Goal: Task Accomplishment & Management: Use online tool/utility

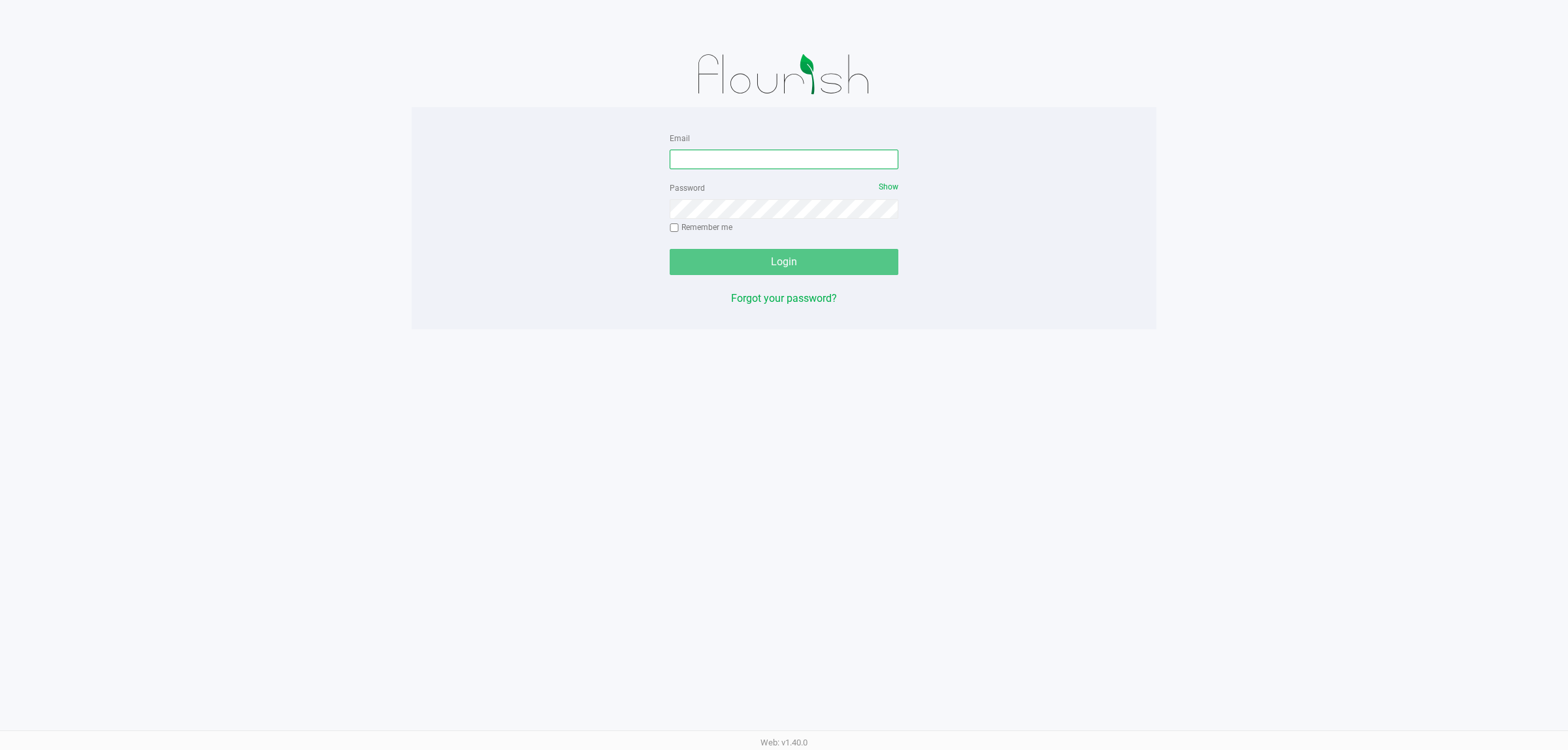
click at [779, 155] on input "Email" at bounding box center [784, 160] width 228 height 20
type input "[EMAIL_ADDRESS][DOMAIN_NAME]"
click at [670, 249] on button "Login" at bounding box center [784, 261] width 228 height 26
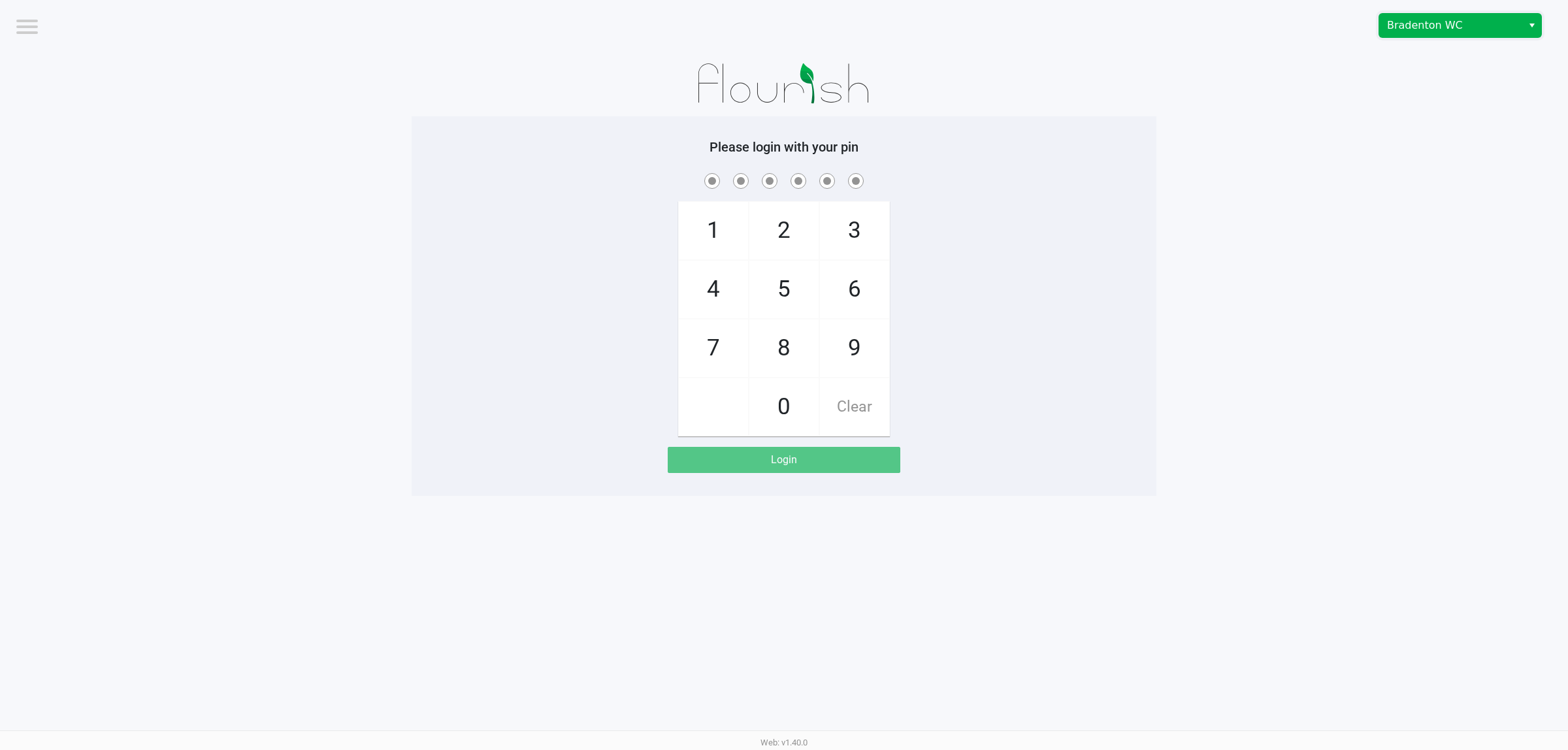
click at [1454, 33] on span "Bradenton WC" at bounding box center [1450, 26] width 128 height 16
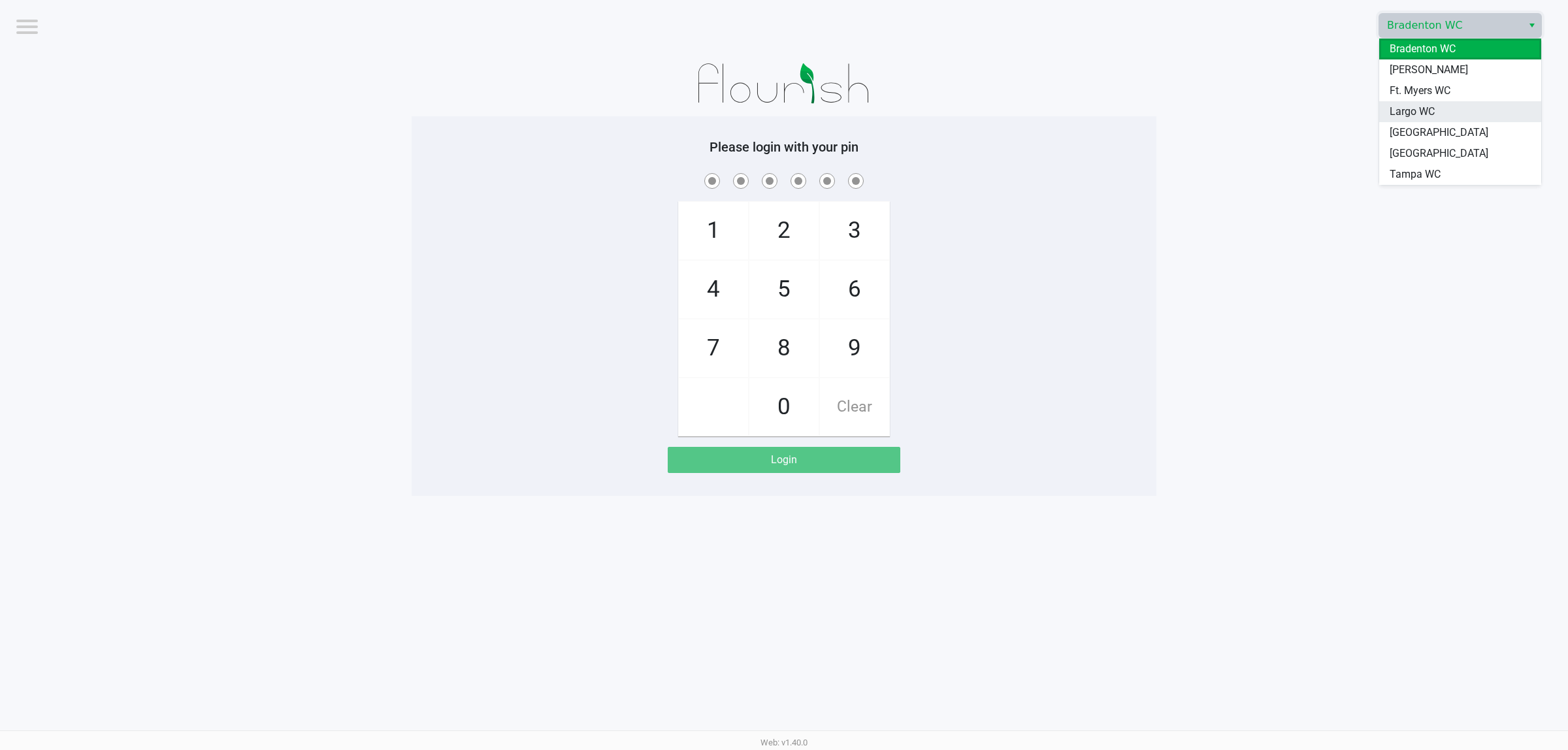
click at [1444, 109] on li "Largo WC" at bounding box center [1460, 111] width 162 height 21
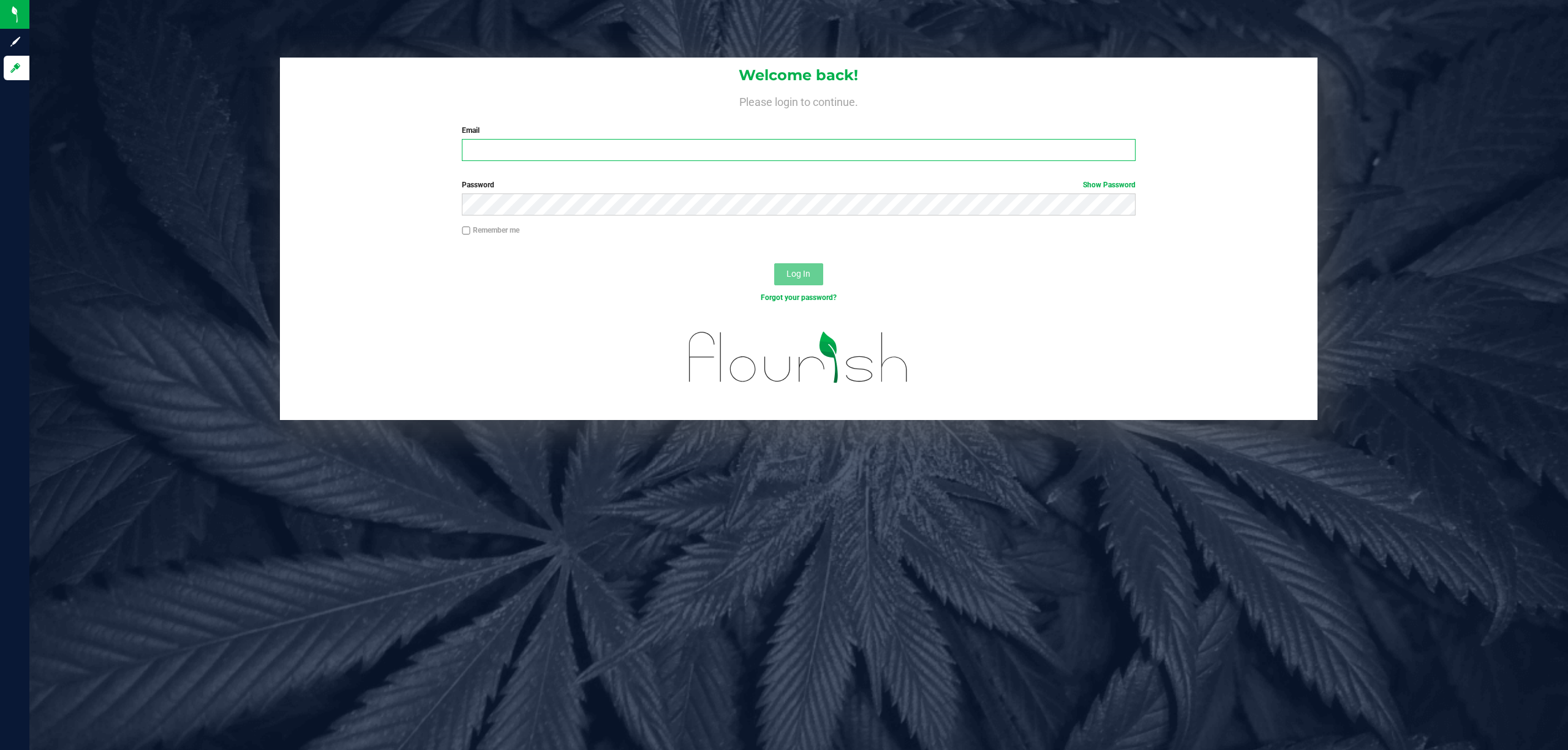
click at [498, 150] on input "Email" at bounding box center [799, 150] width 674 height 22
click at [774, 263] on button "Log In" at bounding box center [799, 274] width 49 height 22
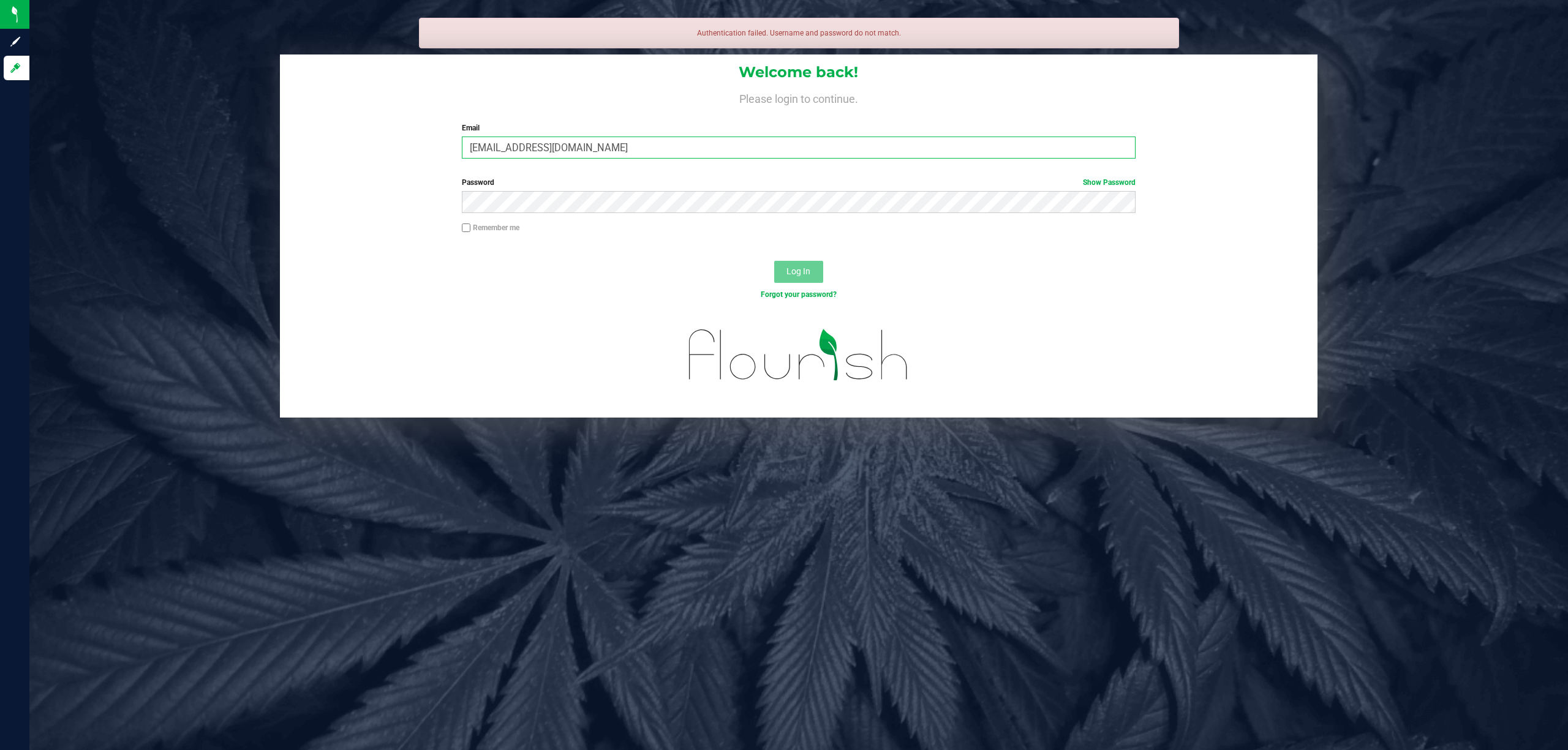
click at [647, 148] on input "[EMAIL_ADDRESS][DOMAIN_NAME]" at bounding box center [799, 147] width 674 height 22
type input "[EMAIL_ADDRESS][DOMAIN_NAME]"
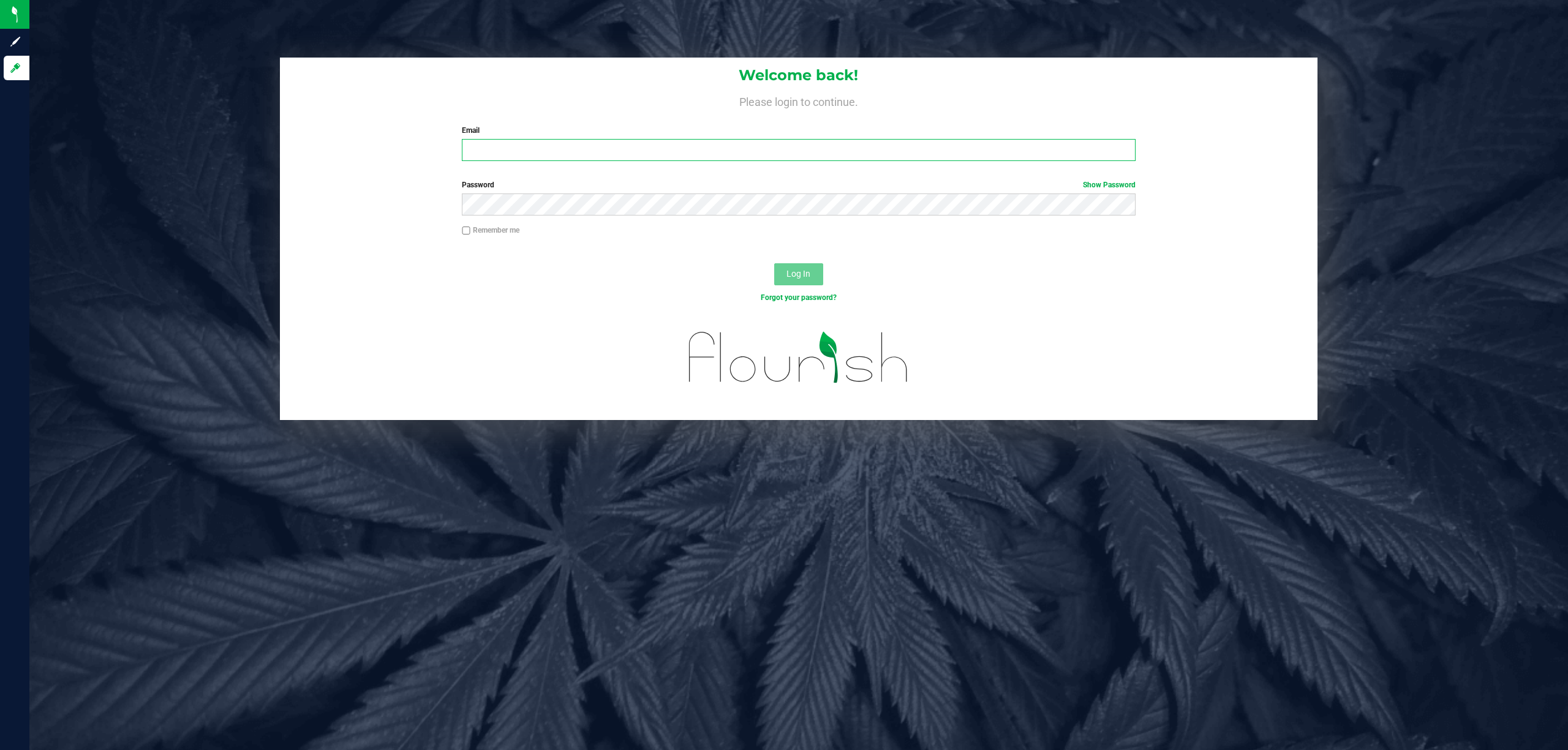
click at [506, 157] on input "Email" at bounding box center [799, 150] width 674 height 22
type input "[EMAIL_ADDRESS][DOMAIN_NAME]"
click at [774, 263] on button "Log In" at bounding box center [799, 274] width 49 height 22
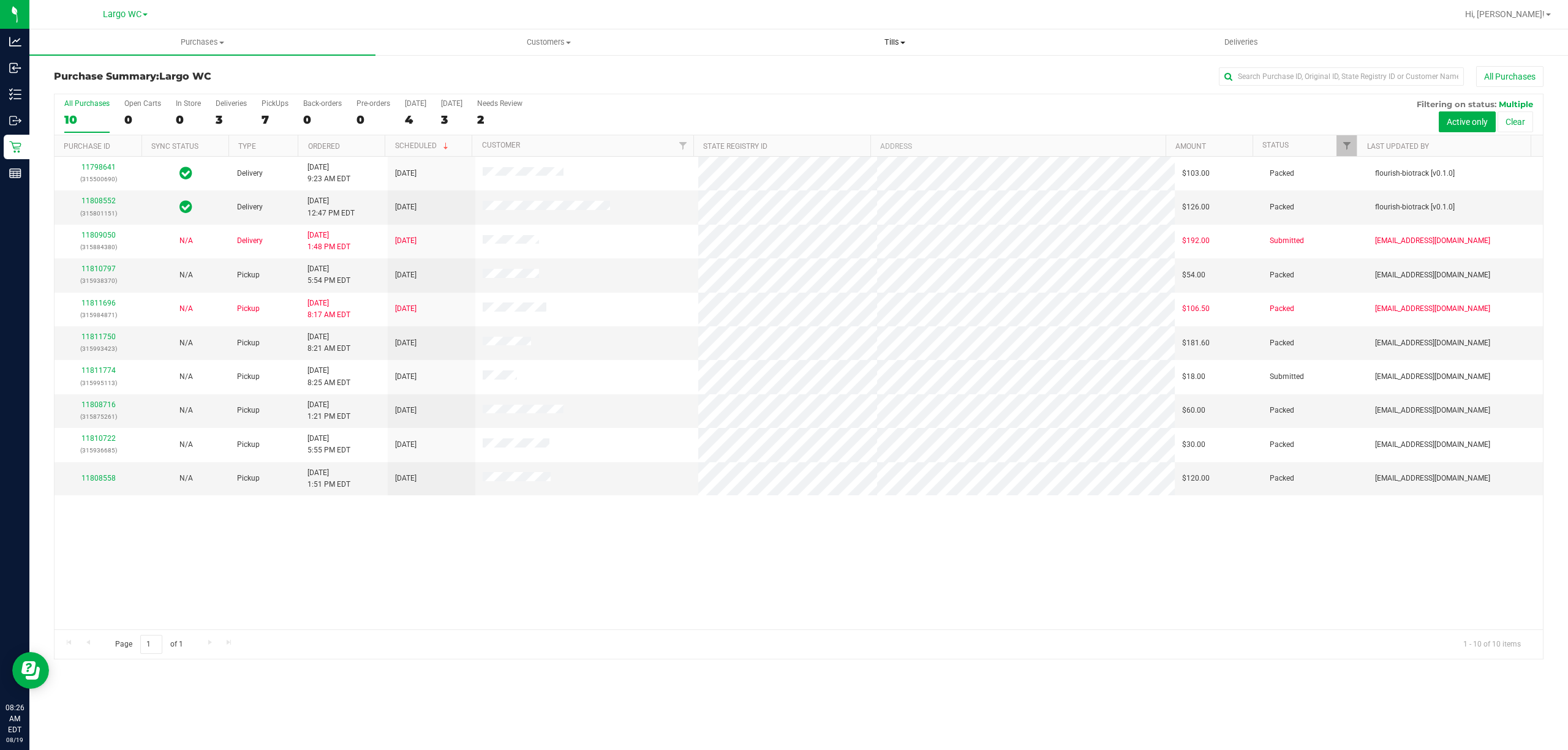
click at [882, 38] on span "Tills" at bounding box center [895, 42] width 345 height 11
click at [757, 76] on span "Manage tills" at bounding box center [763, 74] width 83 height 10
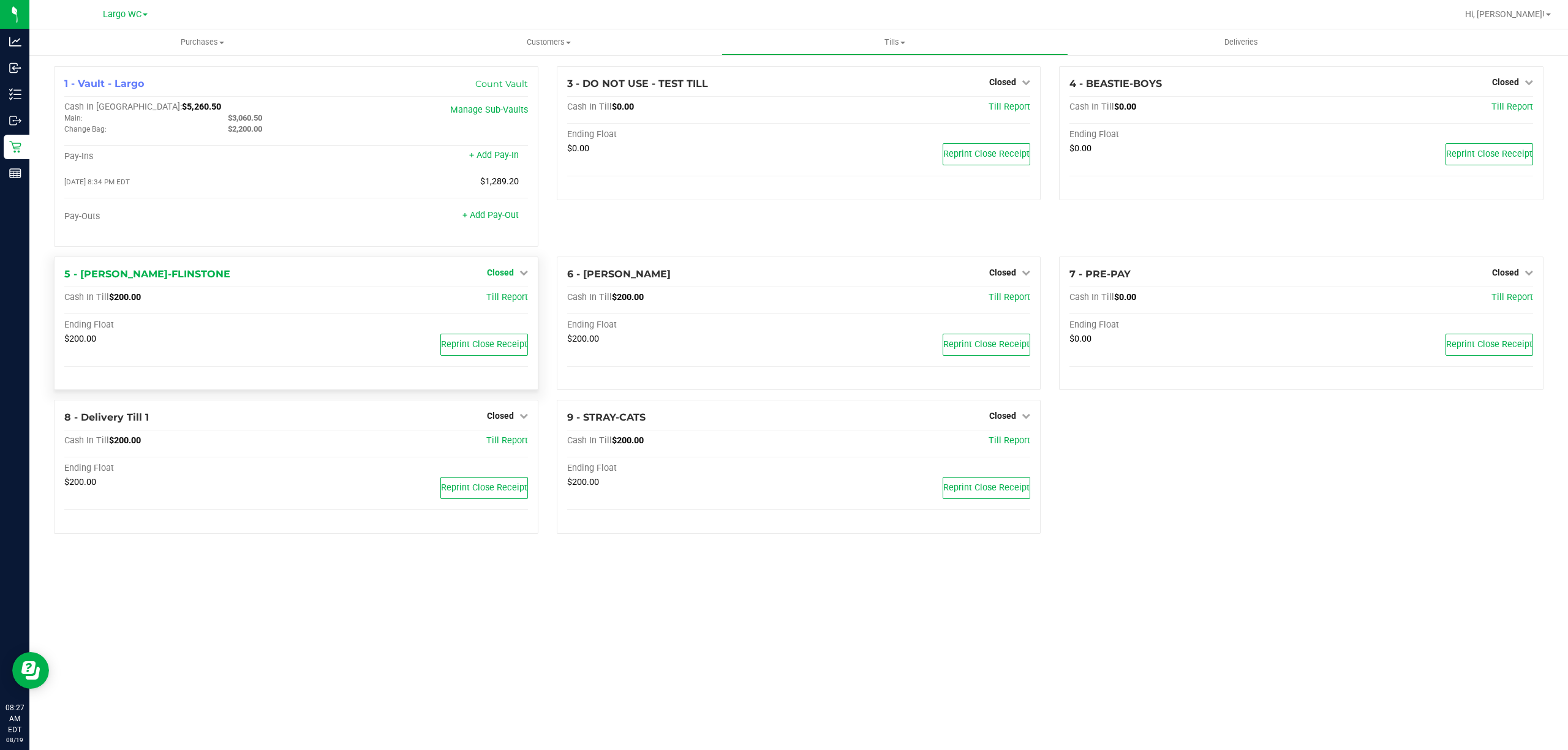
click at [513, 271] on link "Closed" at bounding box center [507, 273] width 41 height 10
click at [505, 302] on link "Open Till" at bounding box center [500, 298] width 33 height 10
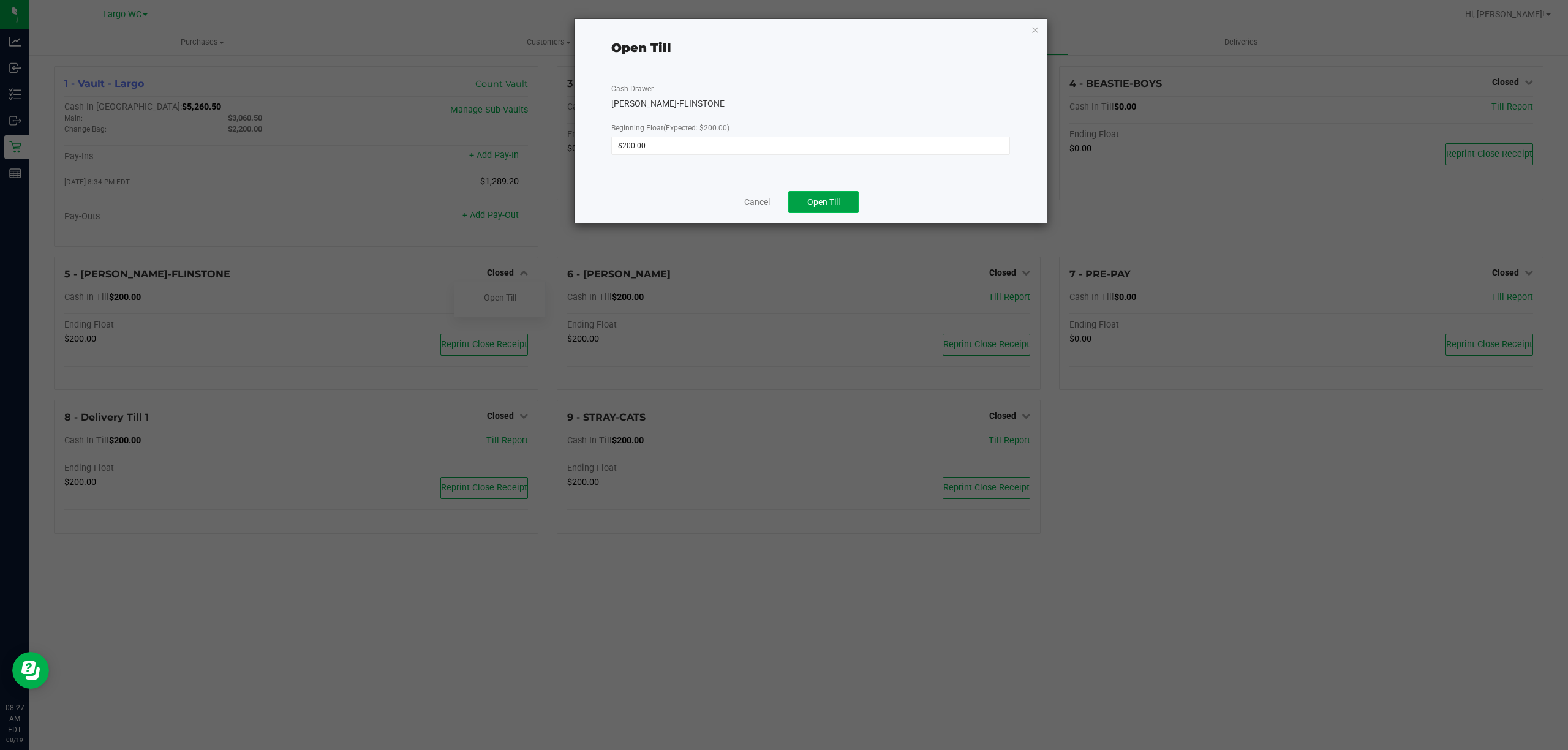
click at [802, 202] on button "Open Till" at bounding box center [824, 202] width 70 height 22
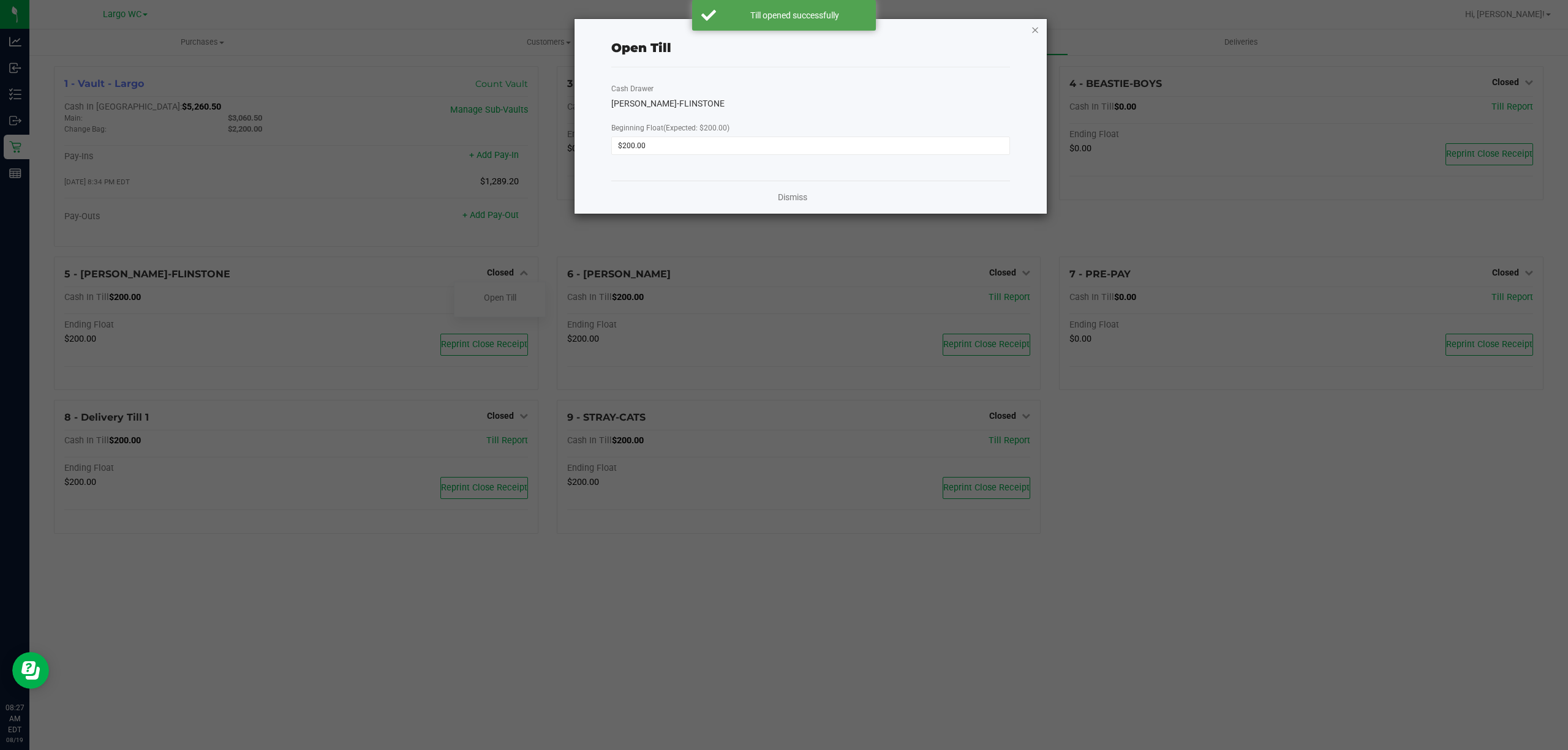
click at [1035, 28] on icon "button" at bounding box center [1035, 29] width 8 height 15
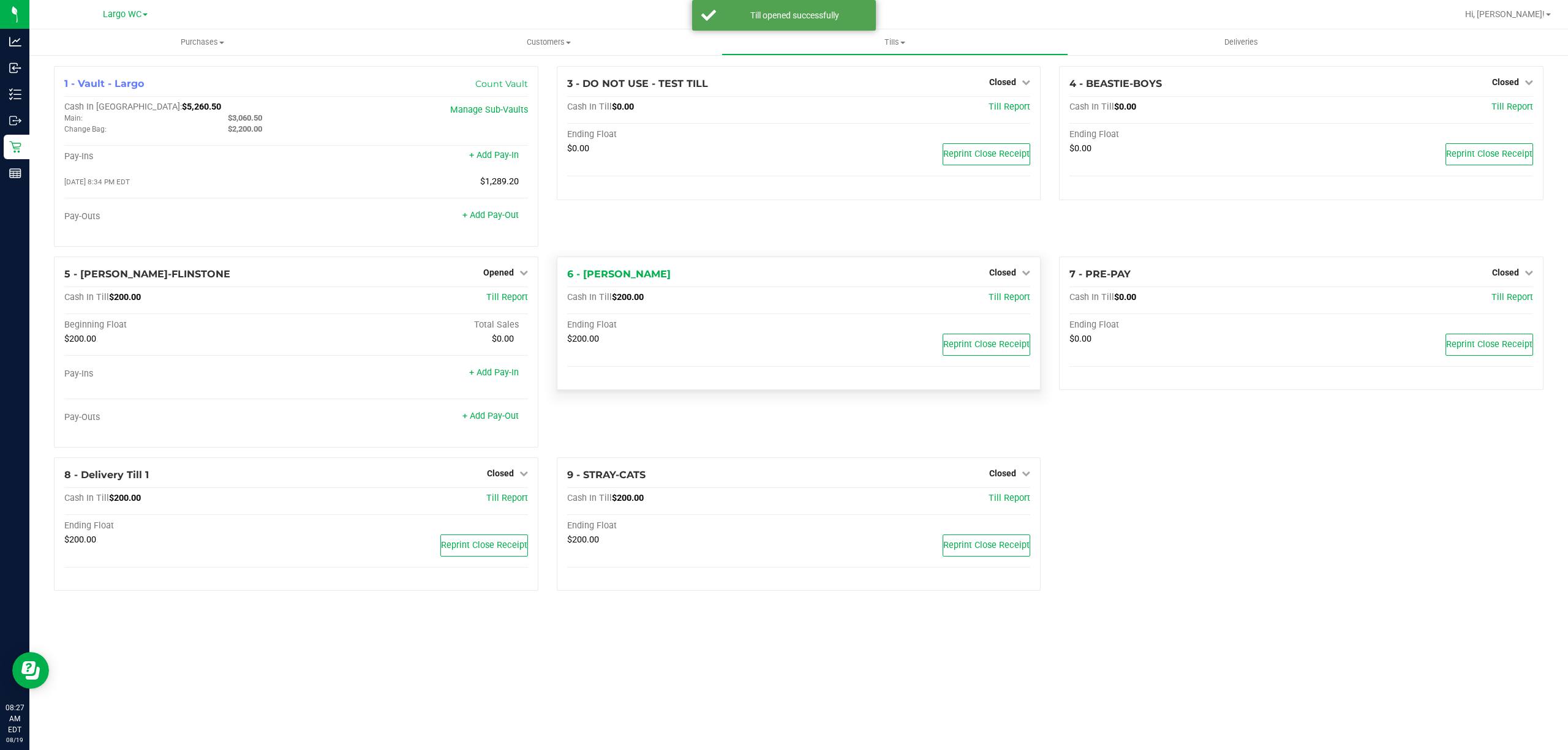
click at [999, 268] on div "Closed" at bounding box center [1009, 273] width 41 height 15
click at [999, 271] on span "Closed" at bounding box center [1003, 273] width 27 height 10
click at [999, 298] on link "Open Till" at bounding box center [1002, 298] width 33 height 10
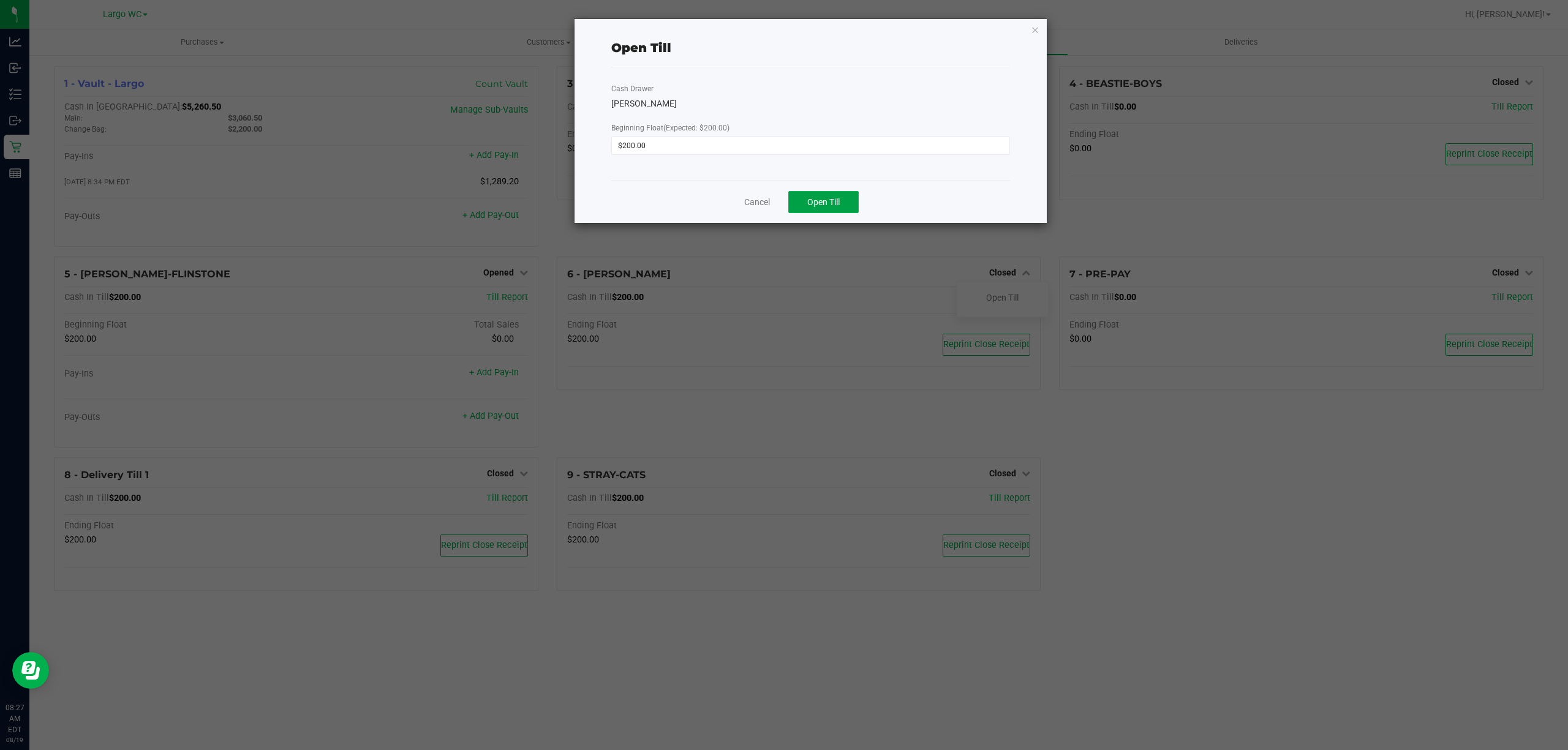
click at [835, 200] on span "Open Till" at bounding box center [823, 202] width 33 height 10
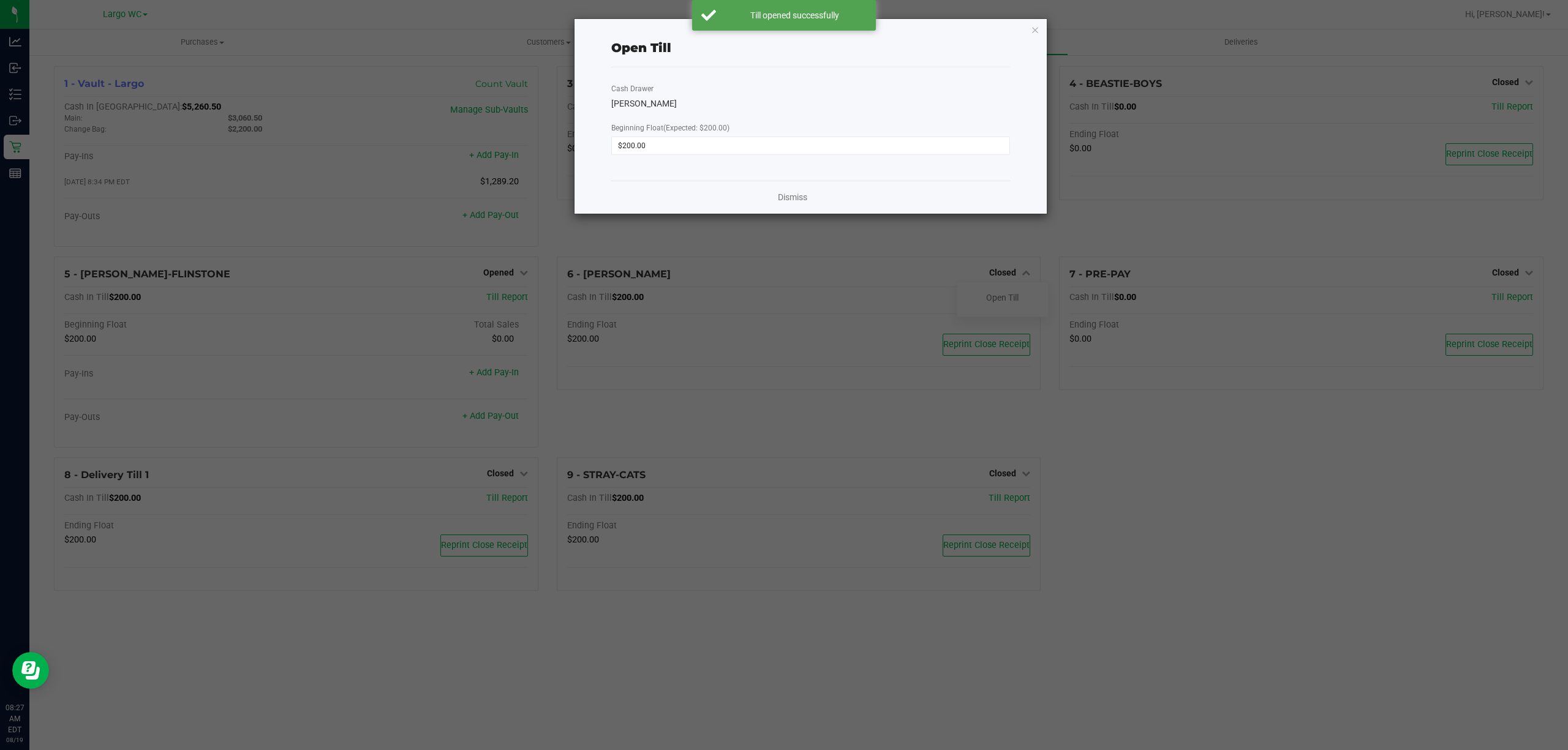
click at [1036, 32] on icon "button" at bounding box center [1035, 29] width 8 height 15
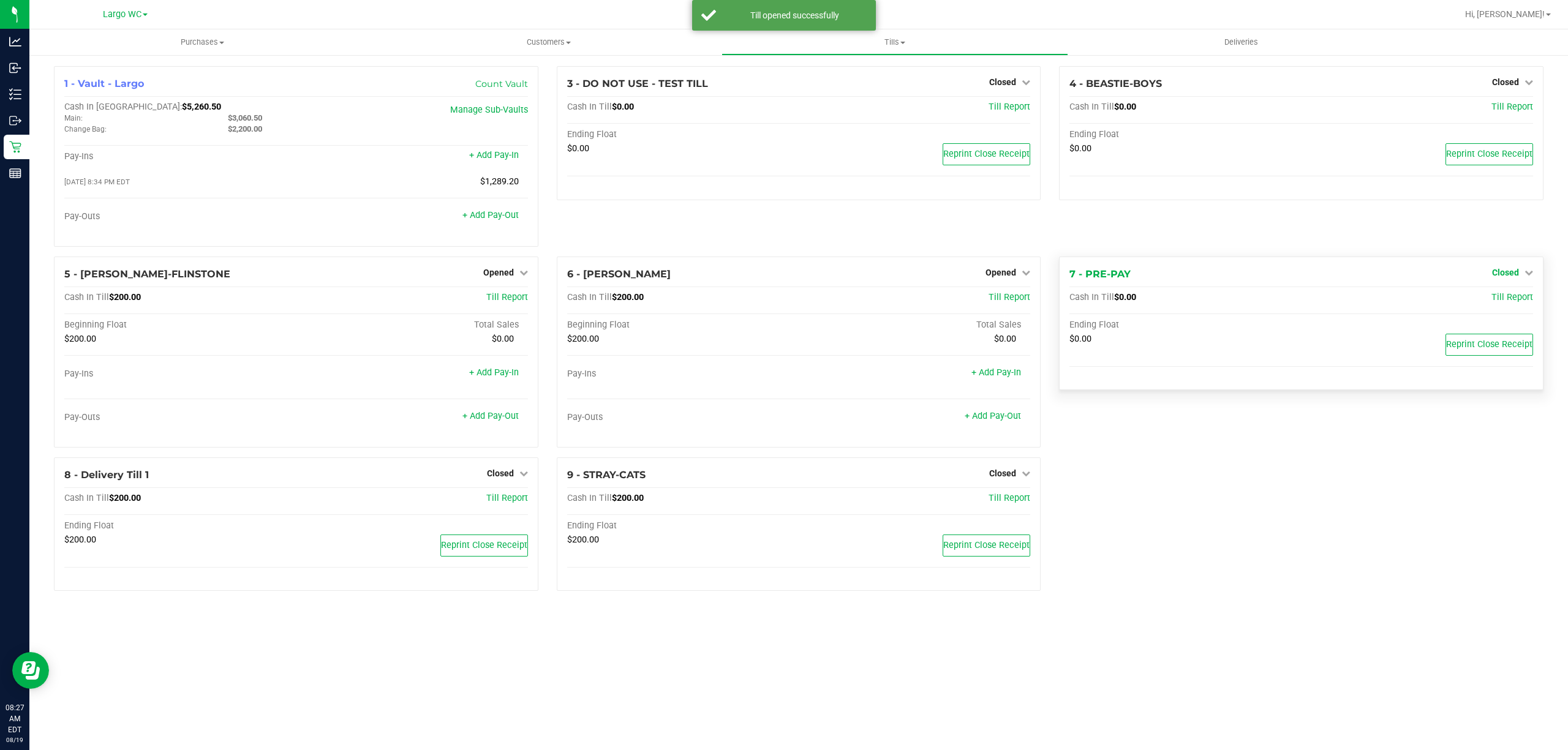
click at [1512, 278] on span "Closed" at bounding box center [1505, 273] width 27 height 10
click at [1494, 300] on link "Open Till" at bounding box center [1505, 298] width 33 height 10
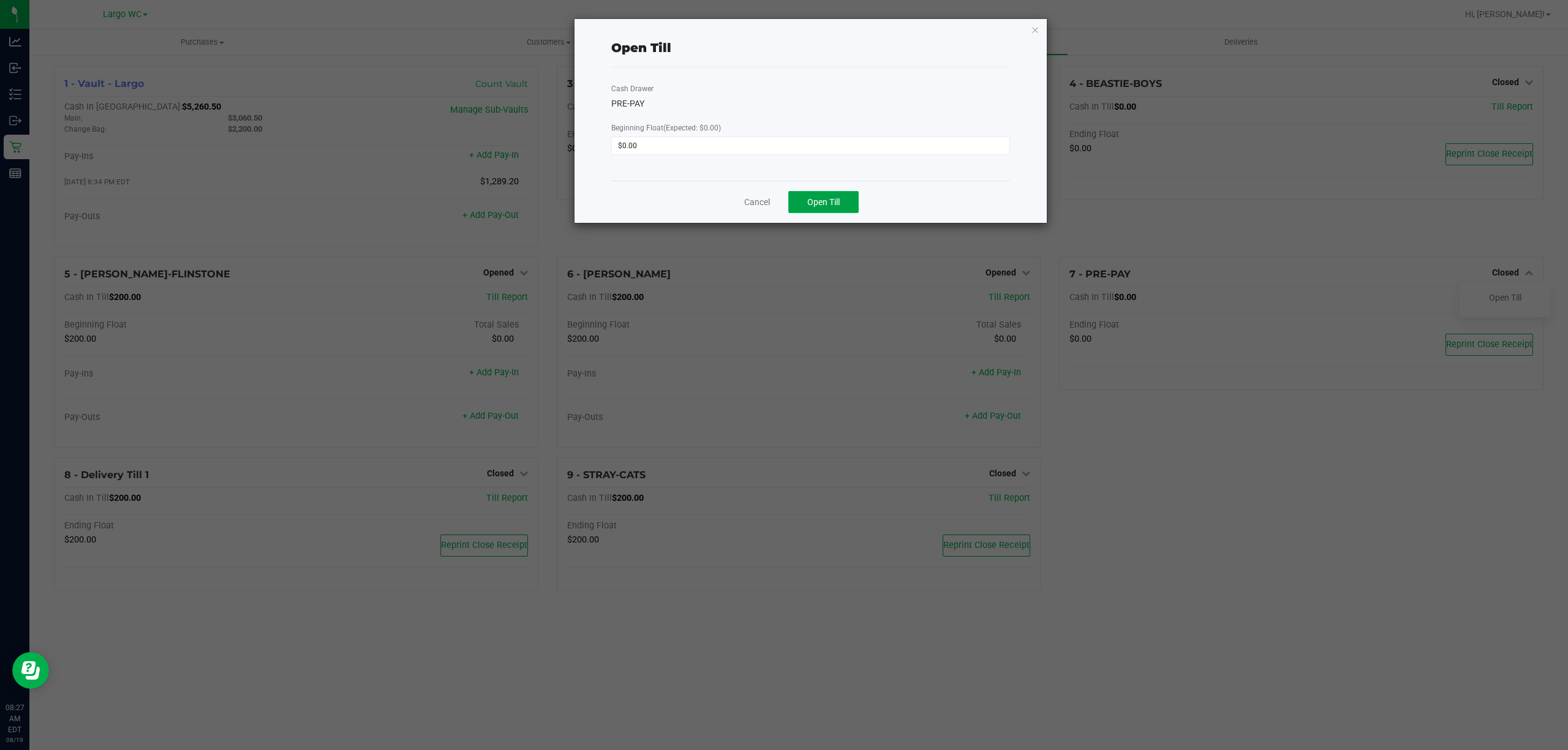
click at [853, 196] on button "Open Till" at bounding box center [824, 202] width 70 height 22
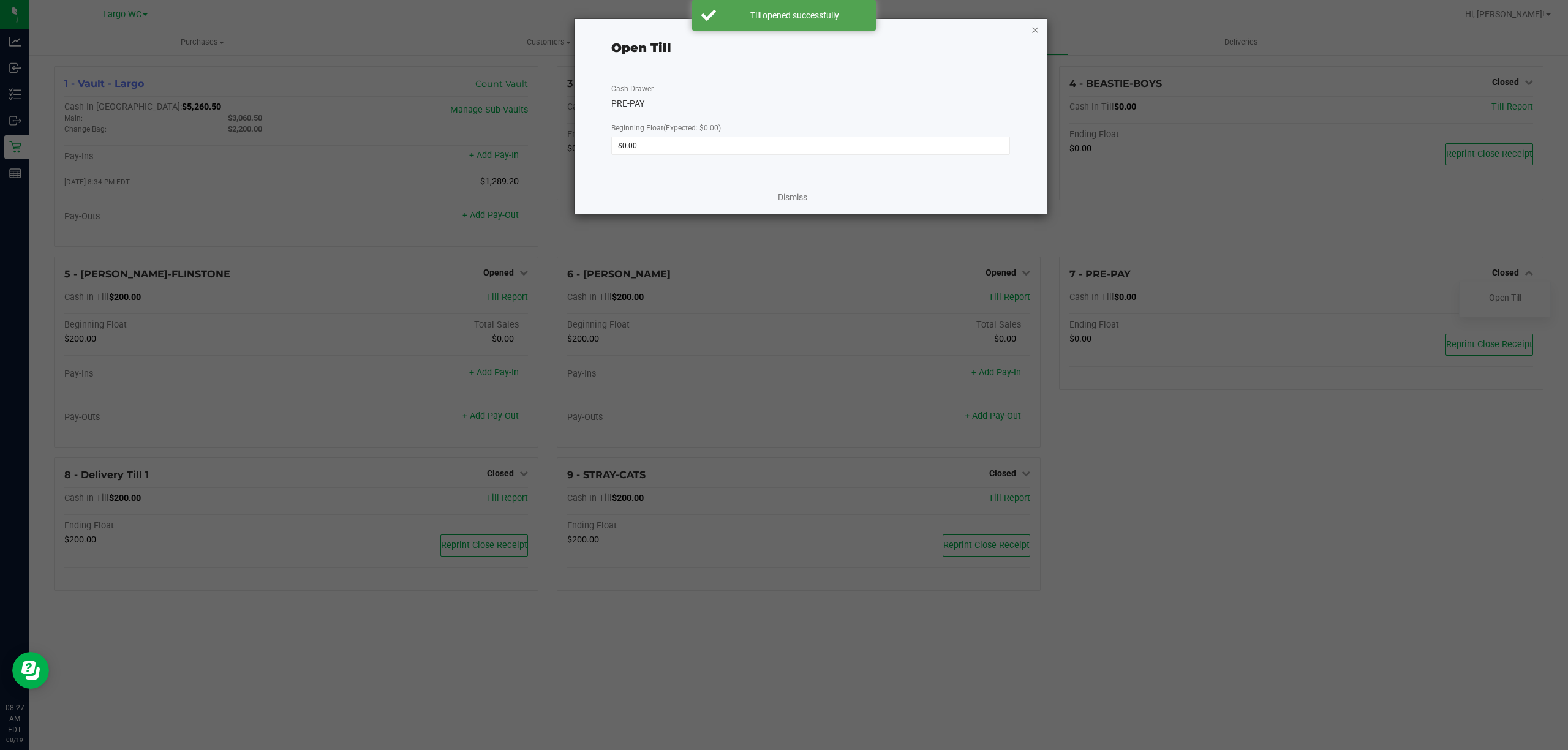
click at [1033, 30] on icon "button" at bounding box center [1035, 29] width 8 height 15
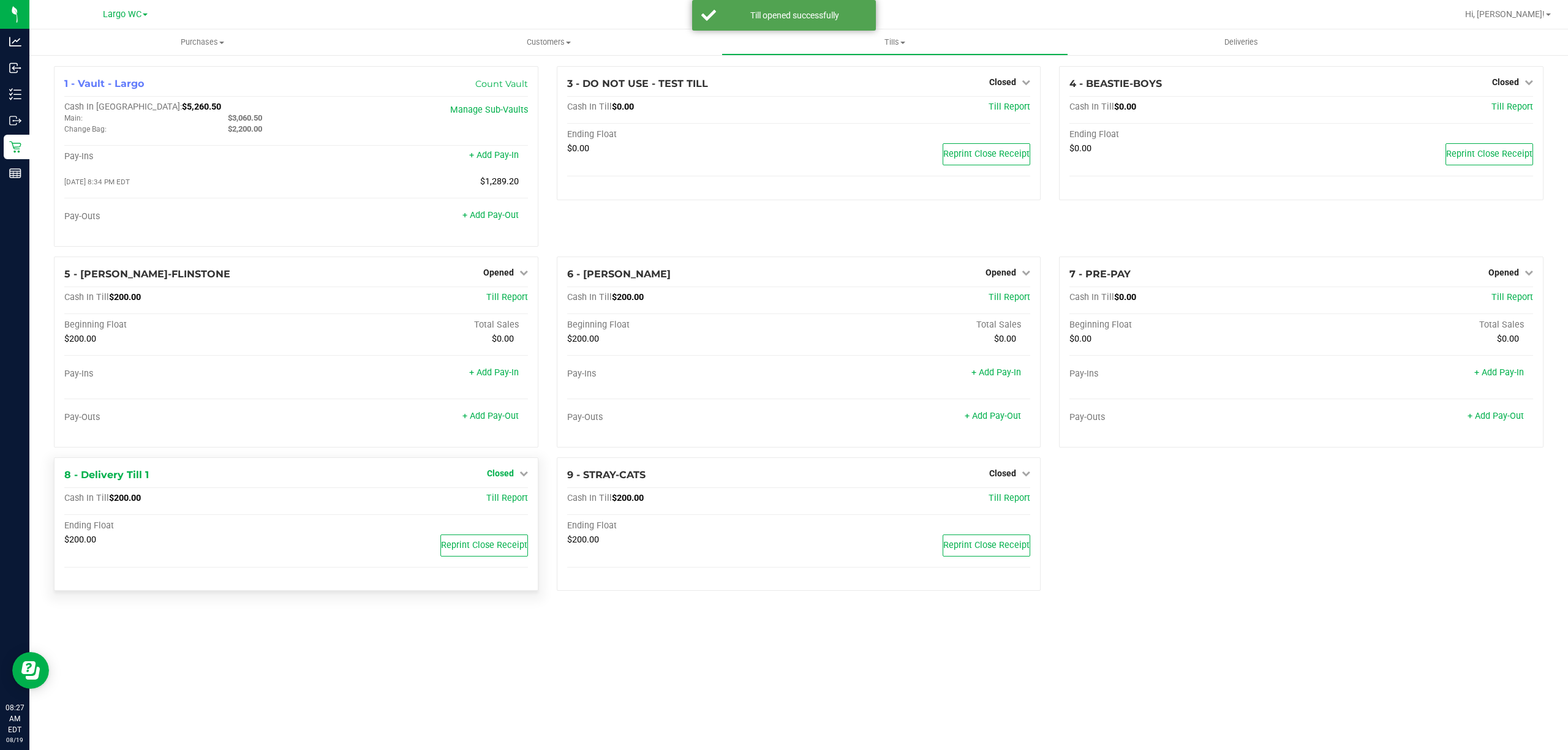
click at [496, 475] on span "Closed" at bounding box center [500, 473] width 27 height 10
click at [498, 503] on link "Open Till" at bounding box center [500, 498] width 33 height 10
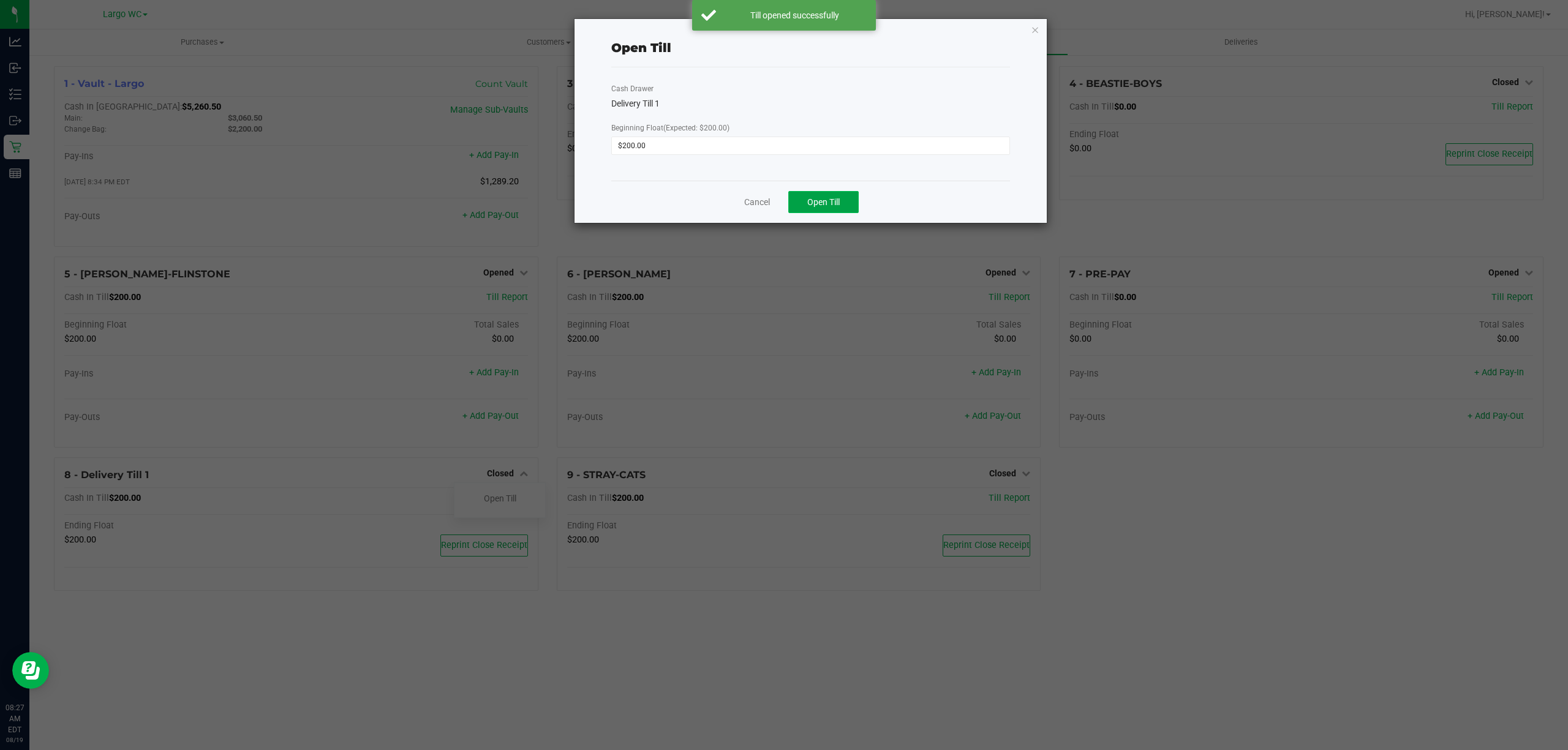
click at [821, 211] on button "Open Till" at bounding box center [824, 202] width 70 height 22
click at [1033, 31] on icon "button" at bounding box center [1035, 29] width 8 height 15
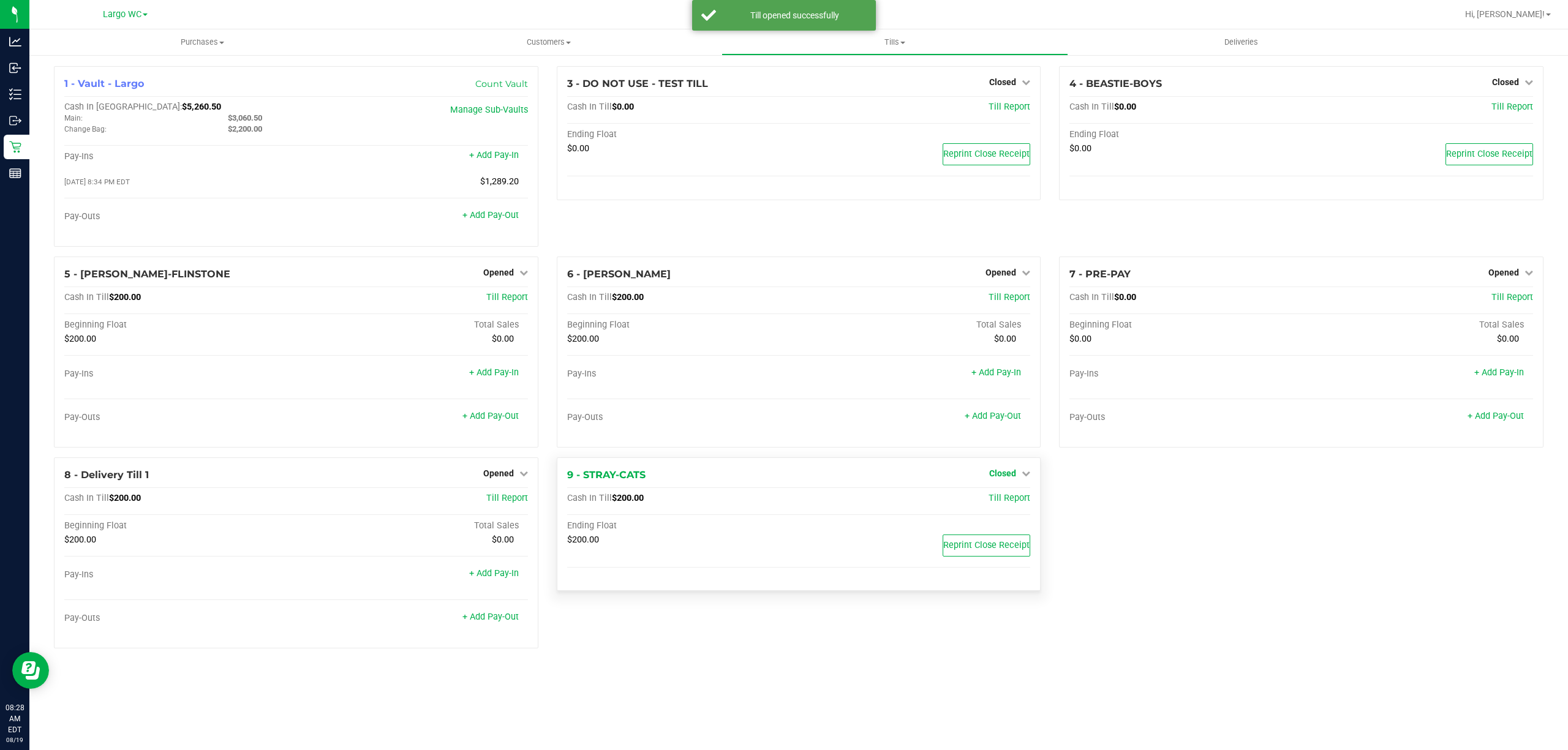
click at [993, 476] on span "Closed" at bounding box center [1003, 473] width 27 height 10
click at [993, 498] on link "Open Till" at bounding box center [1002, 498] width 33 height 10
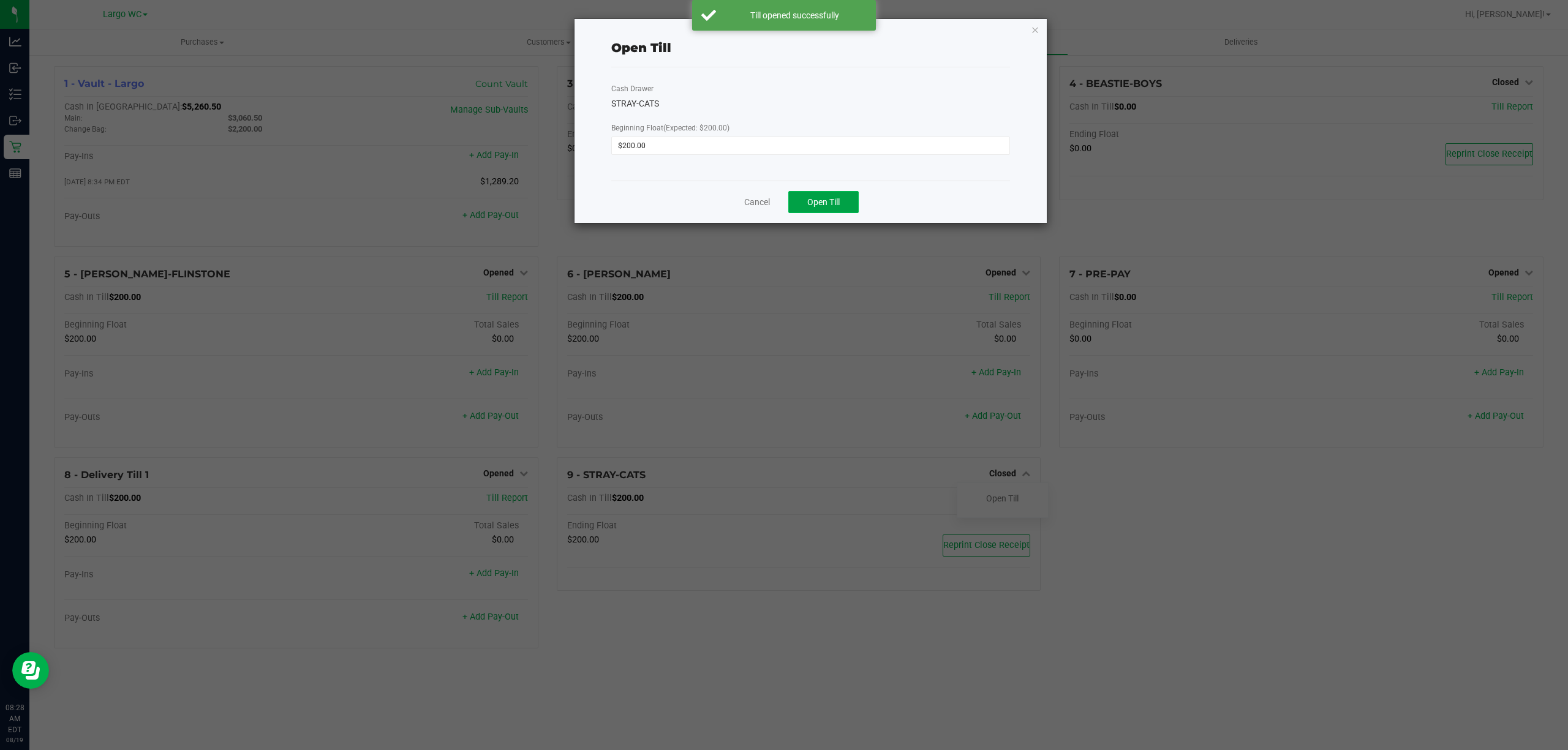
click at [826, 199] on span "Open Till" at bounding box center [823, 202] width 33 height 10
click at [1034, 28] on icon "button" at bounding box center [1035, 29] width 8 height 15
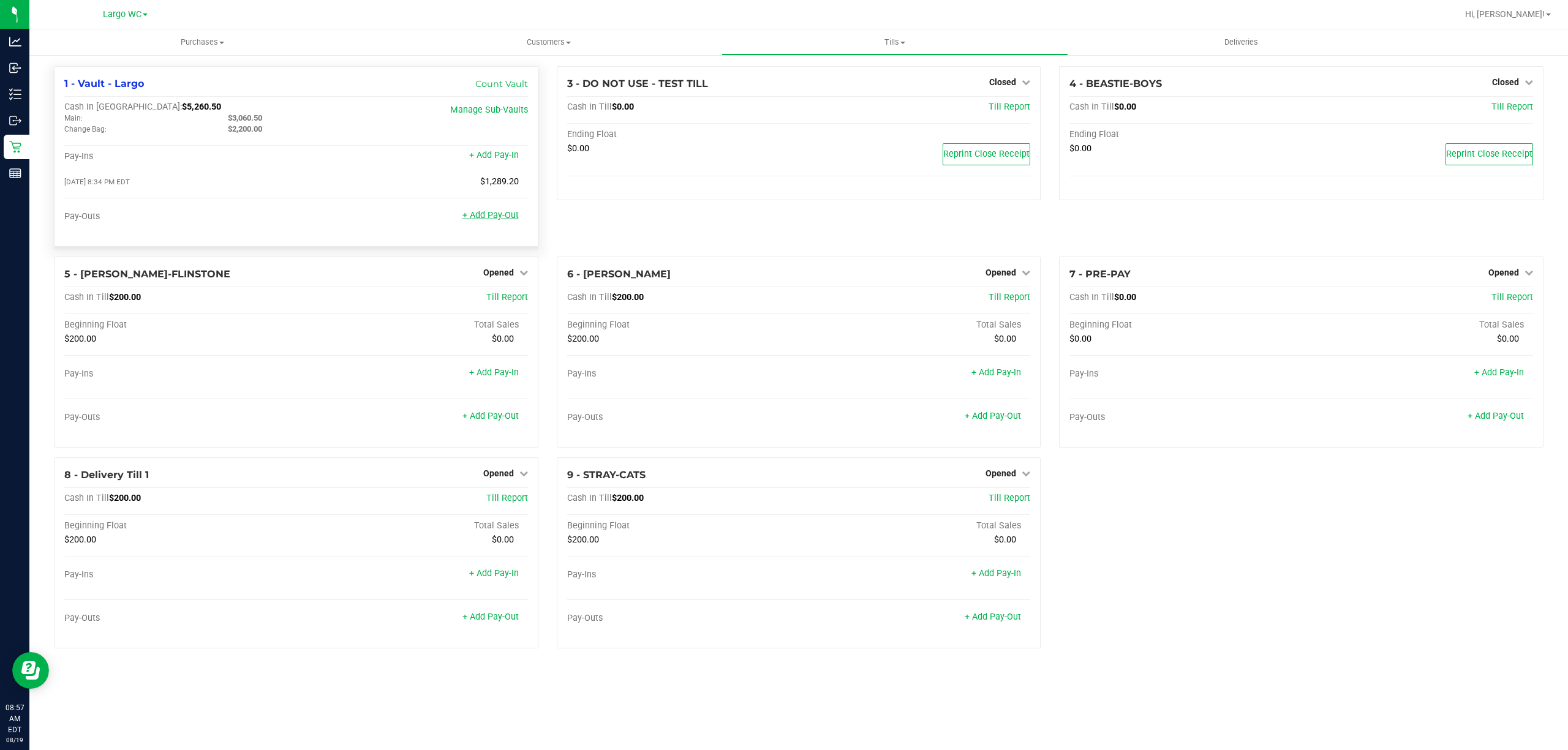
click at [500, 217] on link "+ Add Pay-Out" at bounding box center [490, 215] width 56 height 10
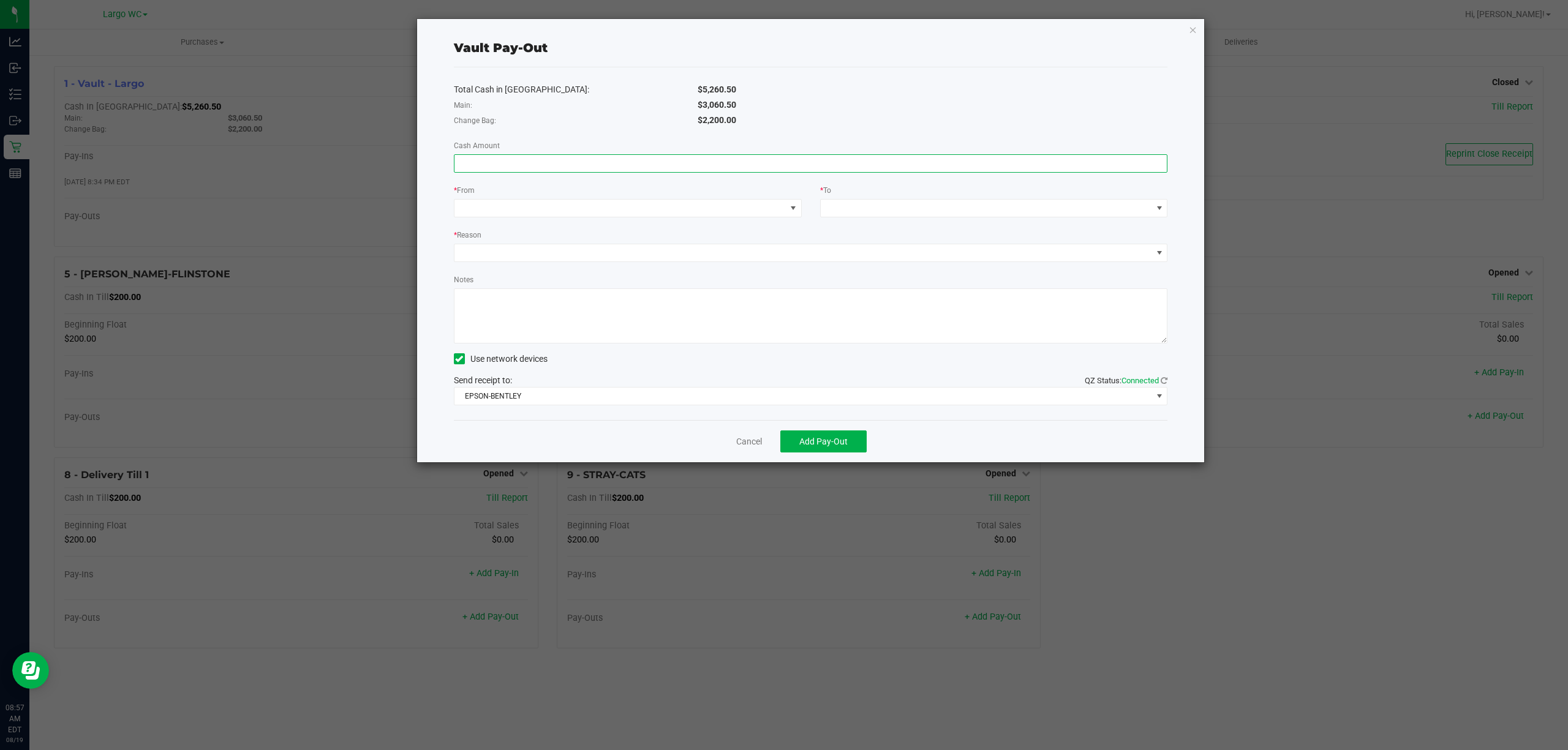
click at [509, 165] on input at bounding box center [811, 163] width 713 height 18
type input "$914.00"
click at [478, 217] on span at bounding box center [628, 208] width 348 height 18
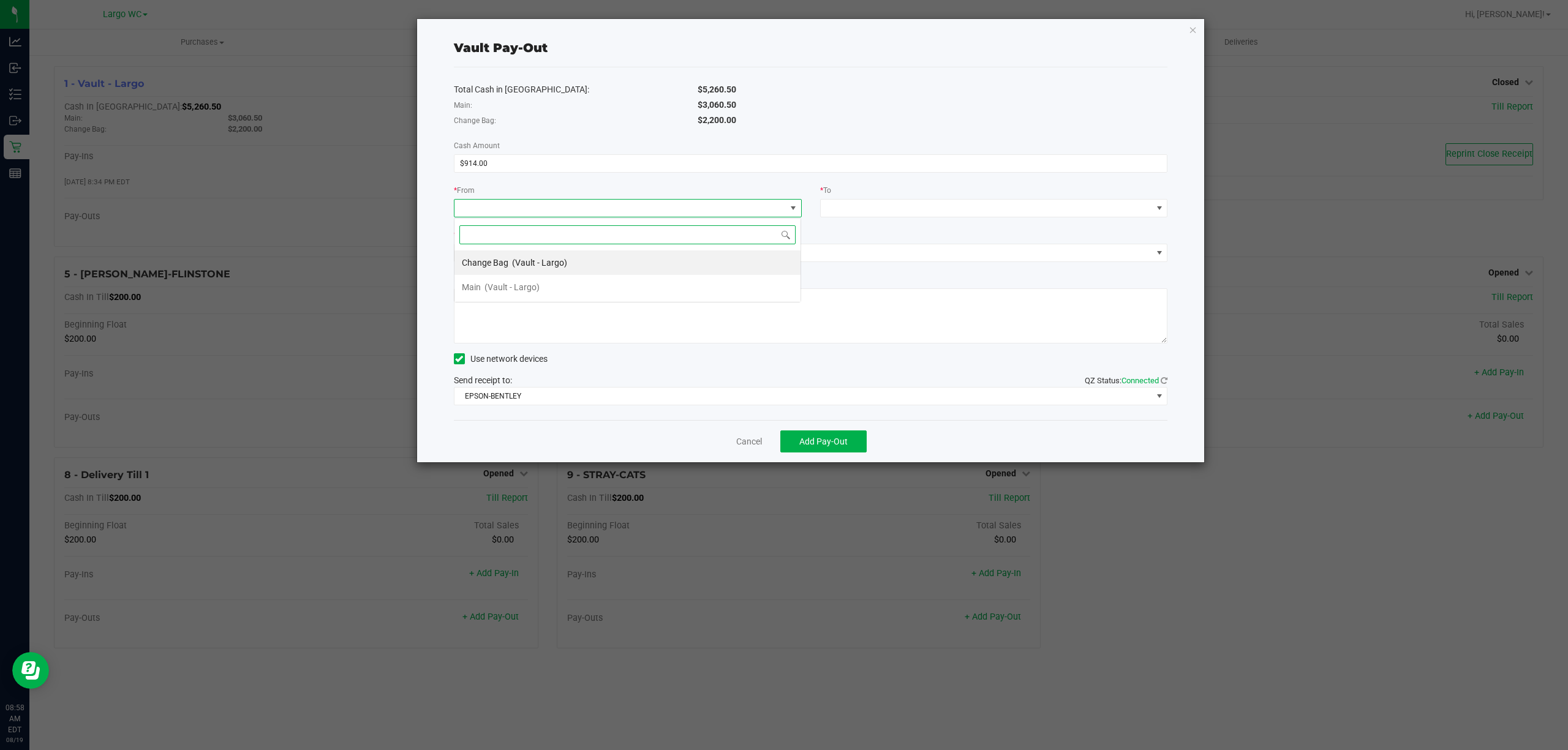
scroll to position [18, 347]
click at [478, 263] on span "Change Bag" at bounding box center [485, 263] width 47 height 10
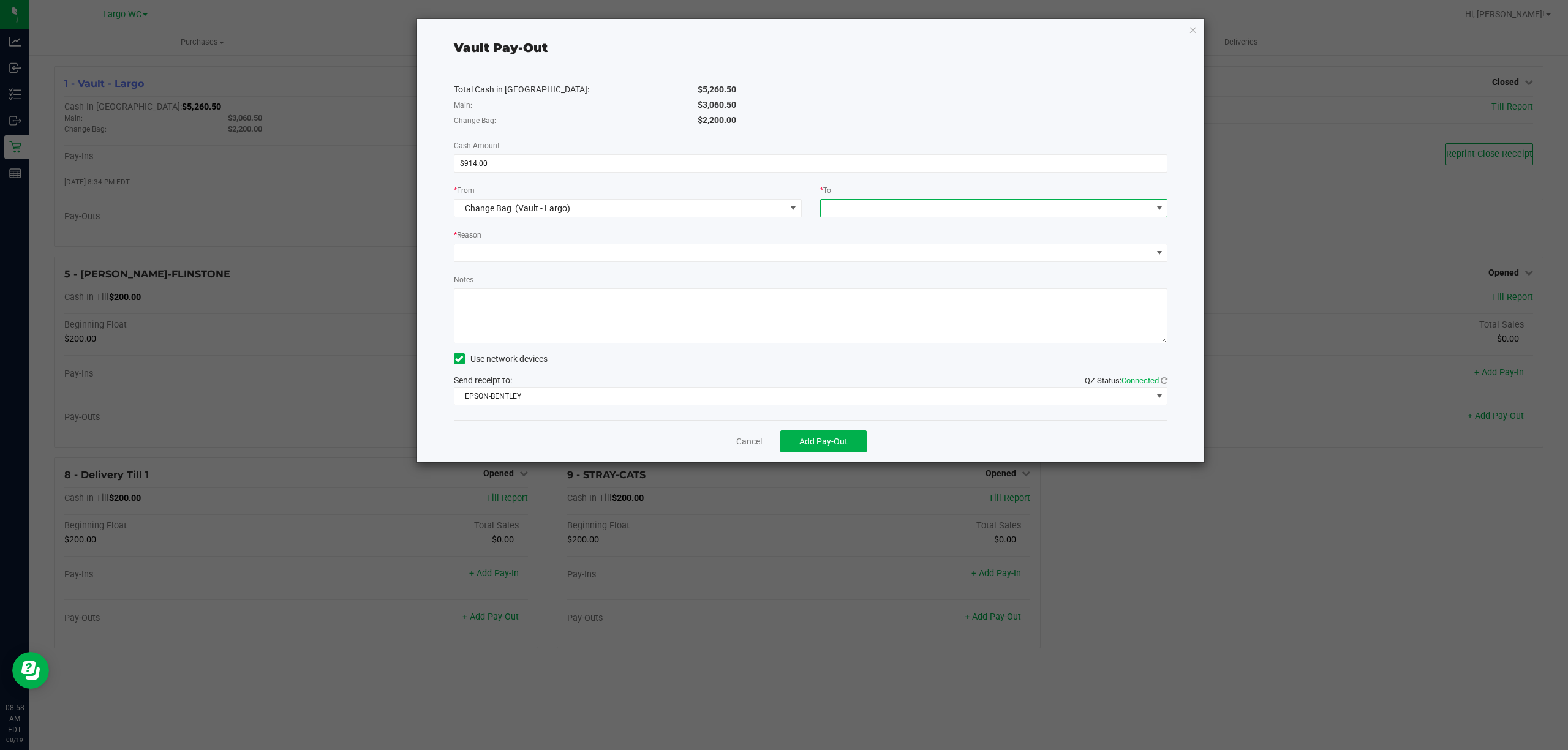
click at [849, 204] on span at bounding box center [987, 208] width 331 height 18
click at [845, 360] on span "Main" at bounding box center [837, 361] width 19 height 10
click at [635, 253] on span at bounding box center [804, 253] width 697 height 18
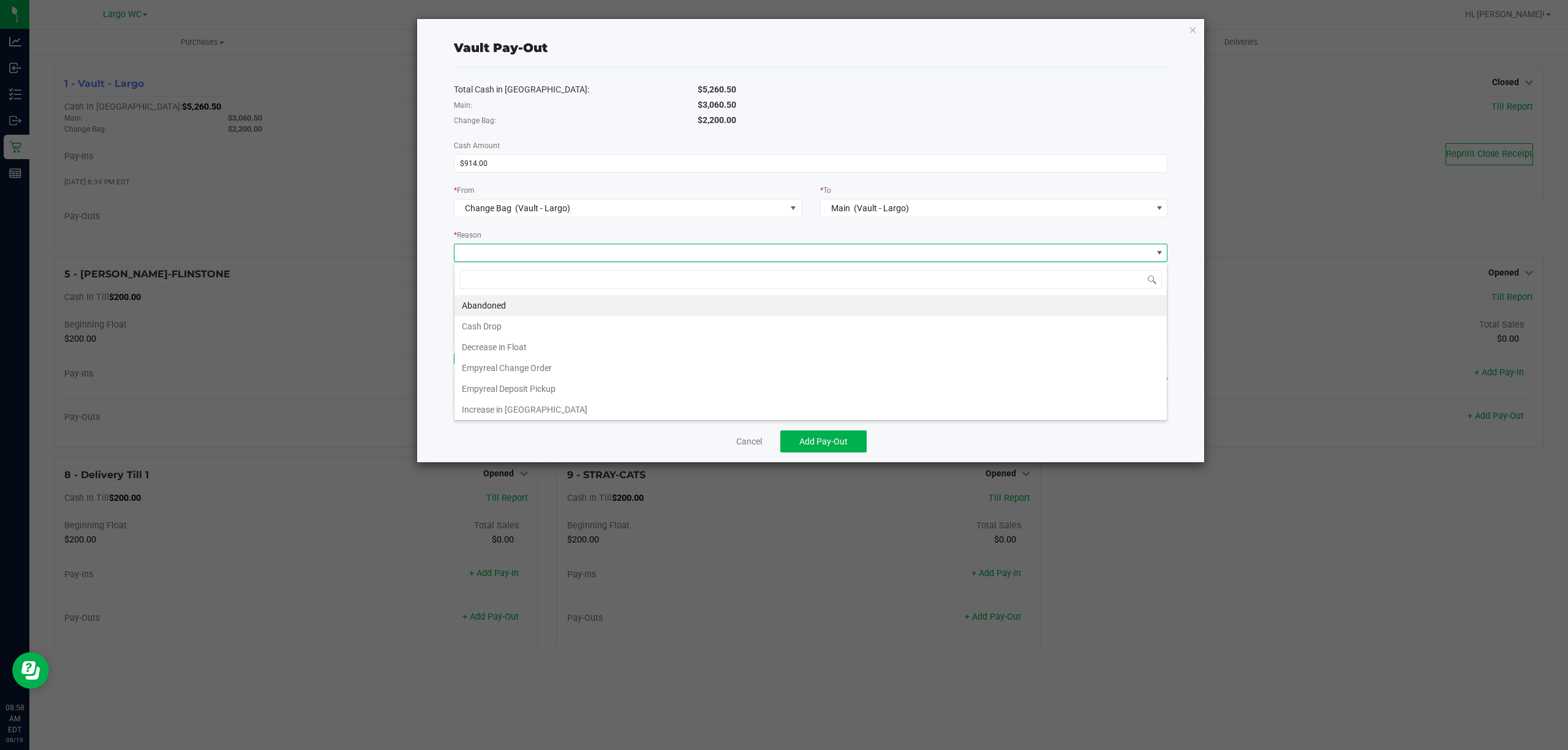
scroll to position [18, 713]
click at [557, 369] on li "Empyreal Change Order" at bounding box center [811, 368] width 712 height 21
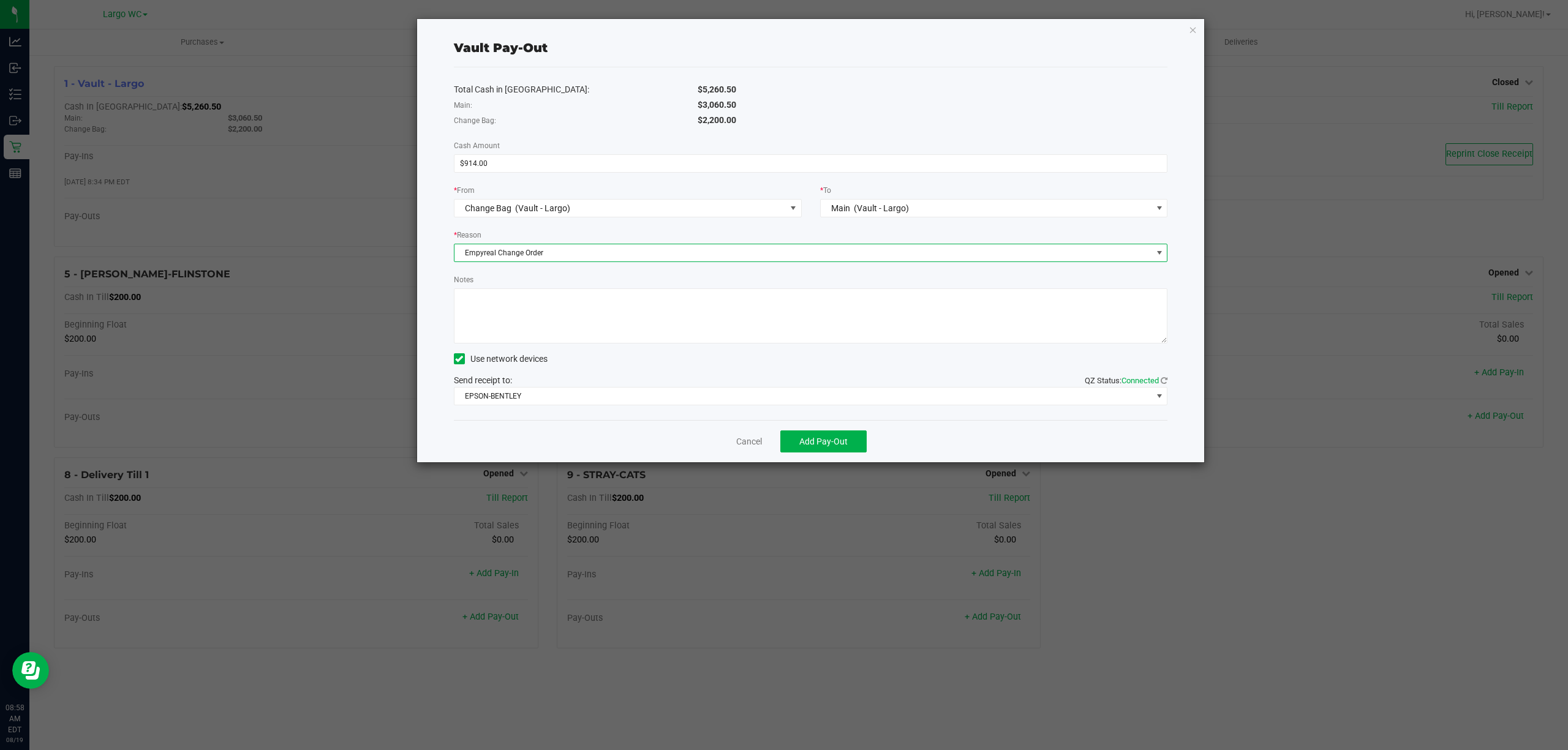
click at [558, 301] on textarea "Notes" at bounding box center [811, 316] width 714 height 55
click at [549, 298] on textarea "Notes" at bounding box center [811, 316] width 714 height 55
type textarea "914.00 Change Order 20250819"
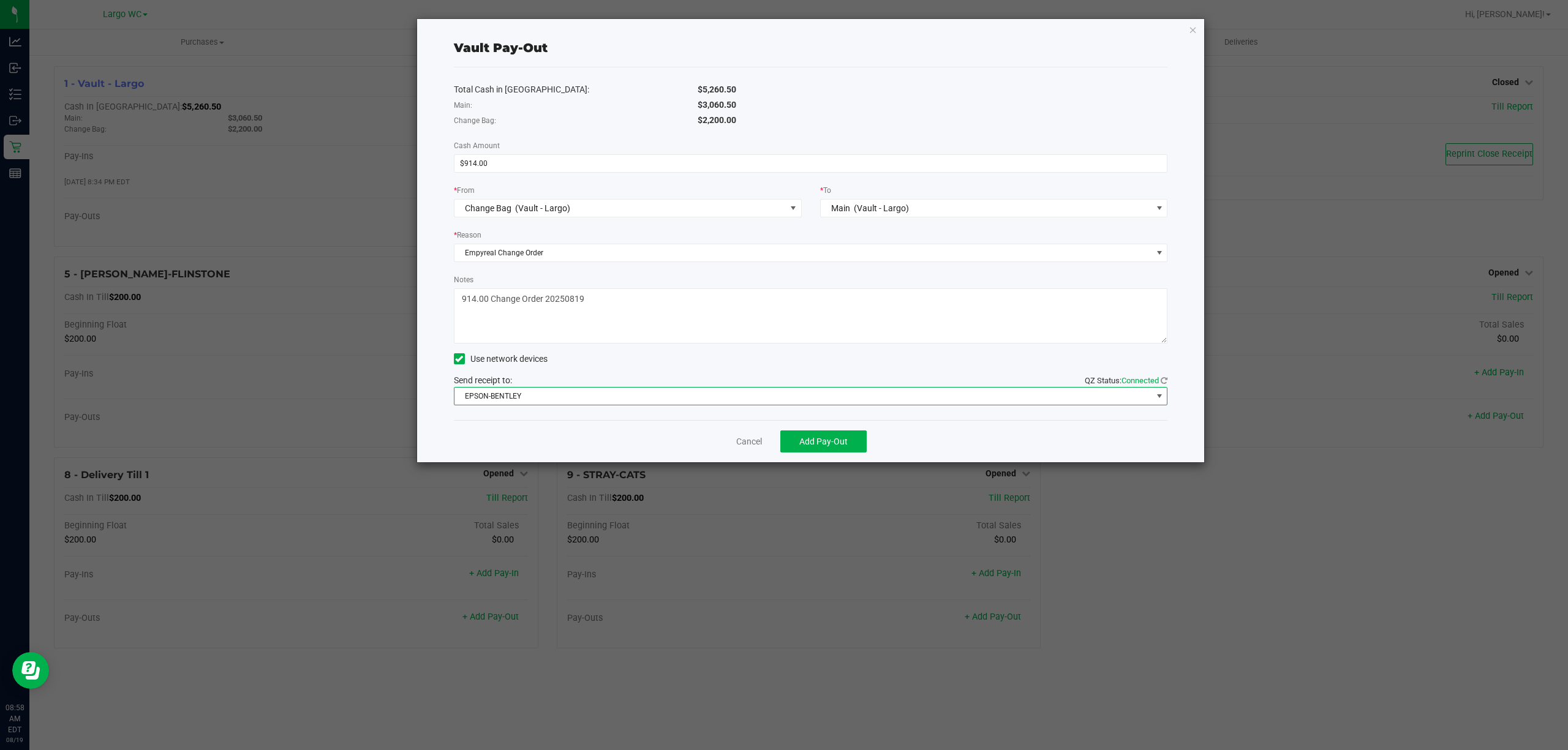
click at [539, 395] on span "EPSON-BENTLEY" at bounding box center [804, 396] width 697 height 18
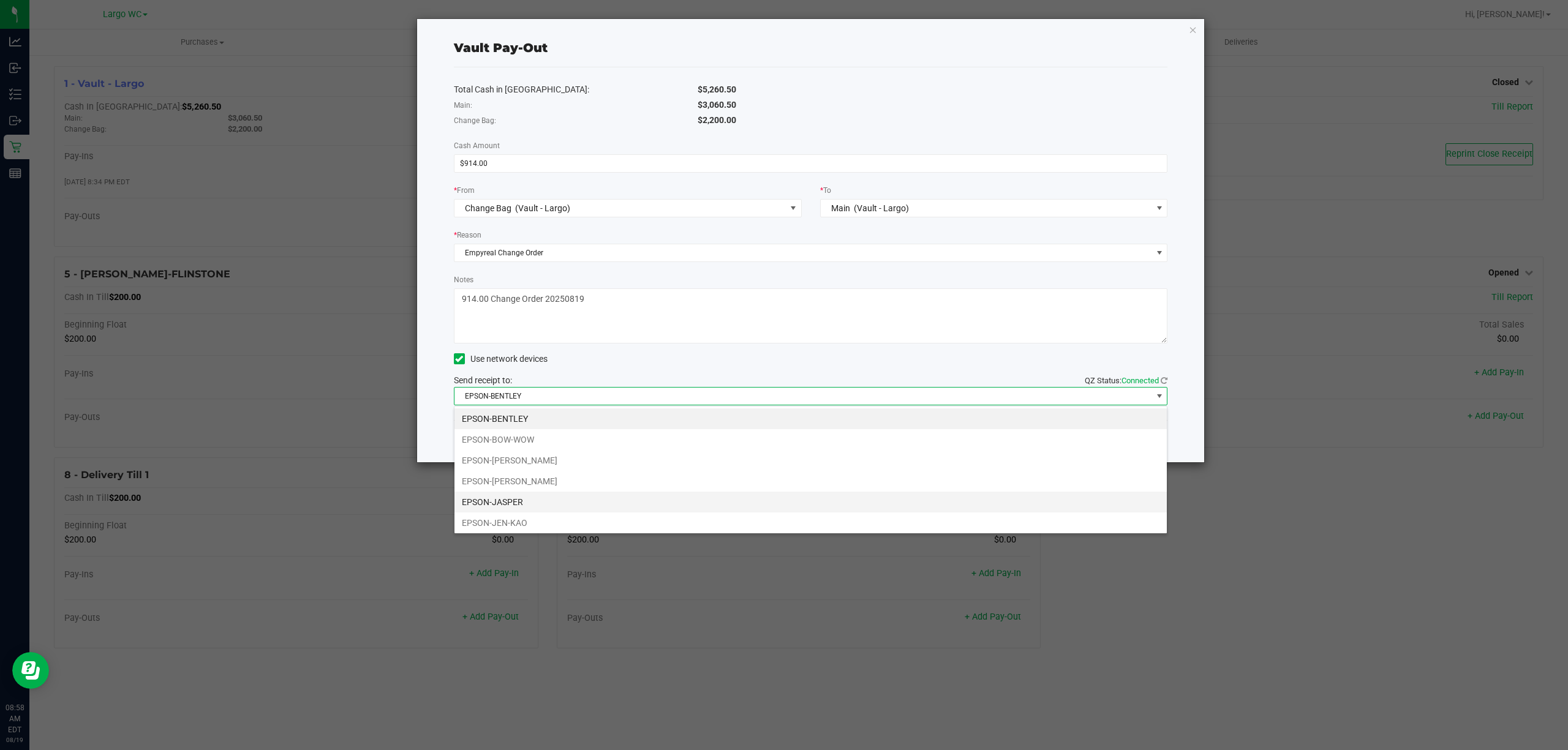
click at [533, 500] on li "EPSON-JASPER" at bounding box center [811, 502] width 712 height 21
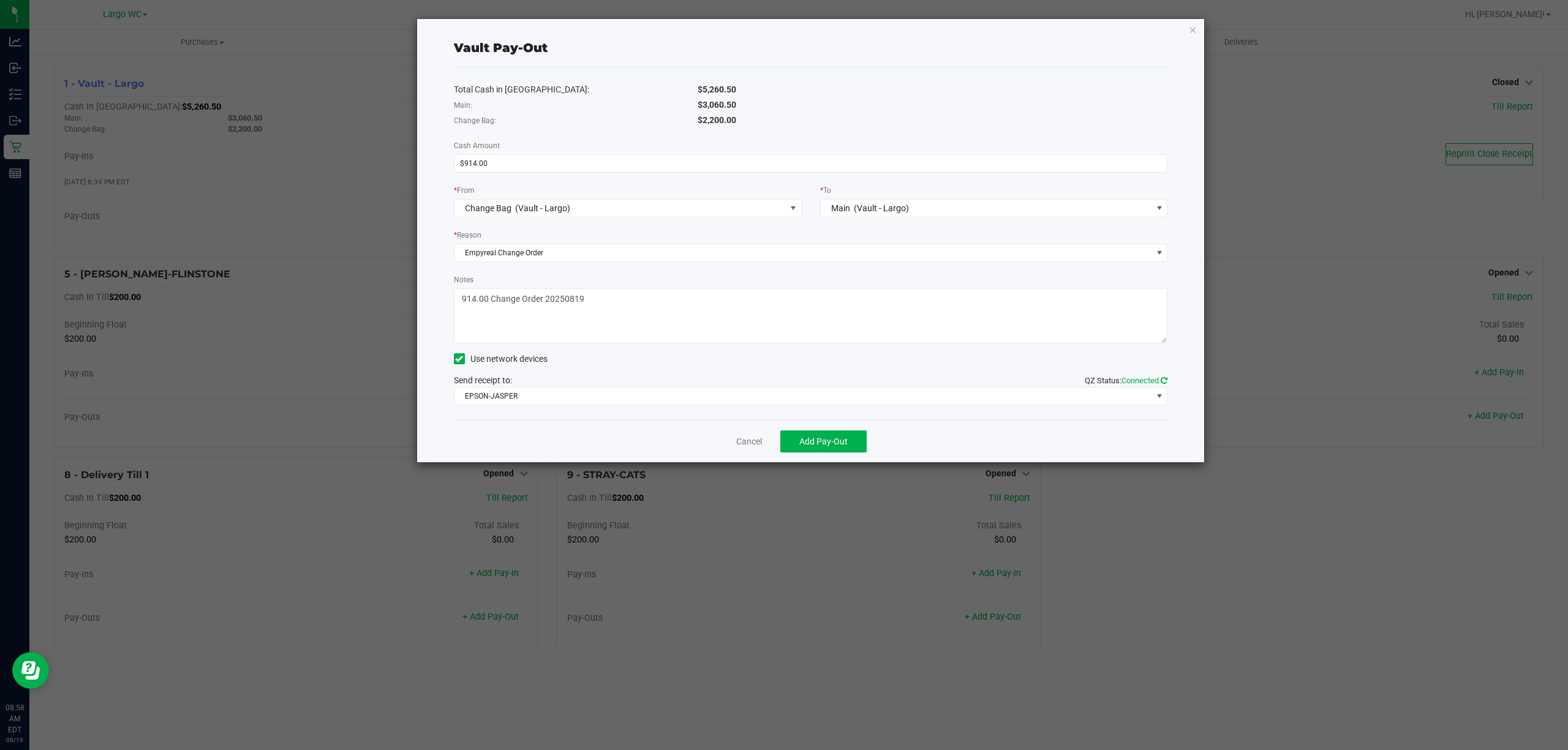
click at [1161, 377] on icon at bounding box center [1164, 380] width 7 height 8
click at [810, 446] on span "Add Pay-Out" at bounding box center [824, 441] width 49 height 10
